Goal: Download file/media

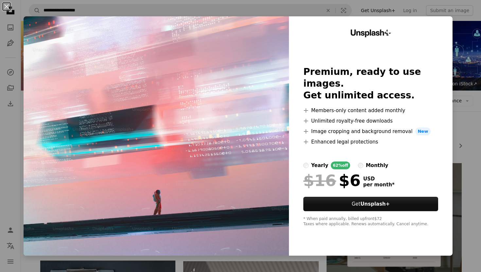
scroll to position [527, 0]
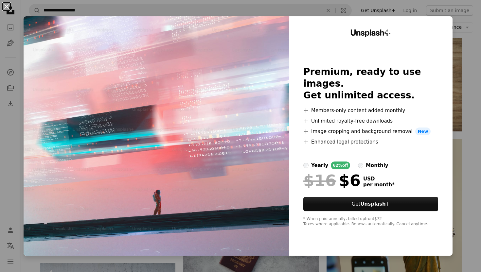
click at [7, 7] on button "An X shape" at bounding box center [7, 7] width 8 height 8
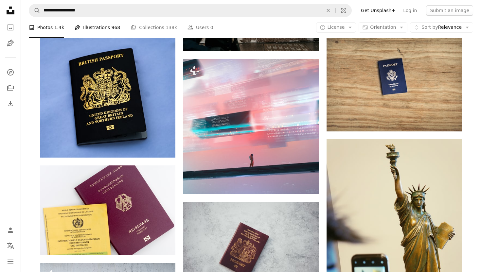
click at [105, 30] on link "Pen Tool Illustrations 968" at bounding box center [98, 27] width 46 height 21
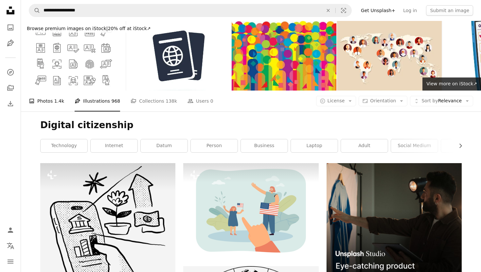
click at [54, 100] on span "1.4k" at bounding box center [59, 101] width 10 height 7
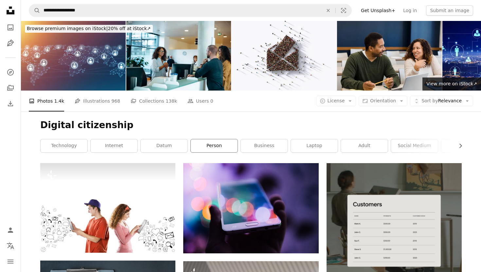
click at [219, 148] on link "person" at bounding box center [214, 145] width 47 height 13
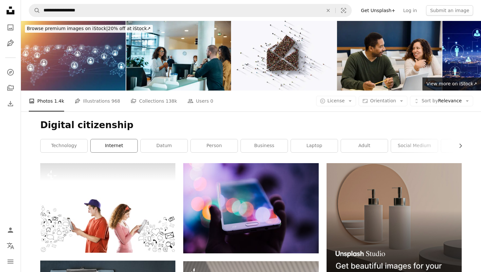
click at [100, 144] on link "internet" at bounding box center [114, 145] width 47 height 13
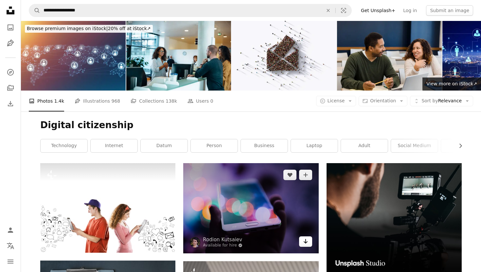
click at [306, 243] on icon "Download" at bounding box center [305, 241] width 4 height 5
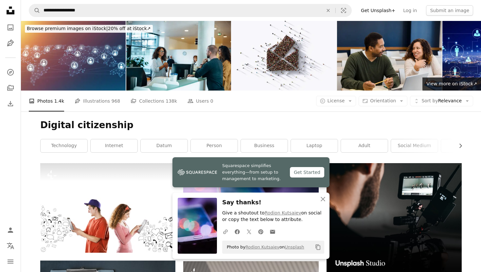
click at [314, 118] on div "Digital citizenship Chevron right technology internet datum person business lap…" at bounding box center [250, 138] width 437 height 52
click at [467, 132] on div "Digital citizenship Chevron right technology internet datum person business lap…" at bounding box center [250, 138] width 437 height 52
click at [321, 200] on icon "An X shape" at bounding box center [323, 199] width 8 height 8
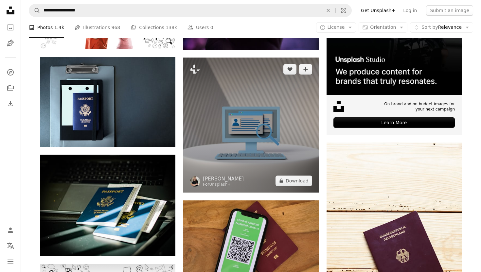
scroll to position [202, 0]
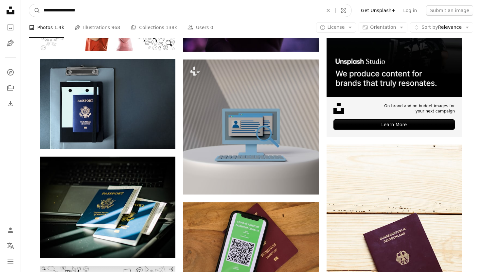
click at [112, 12] on input "**********" at bounding box center [180, 10] width 281 height 12
type input "**********"
click button "A magnifying glass" at bounding box center [34, 10] width 11 height 12
